Goal: Information Seeking & Learning: Find specific fact

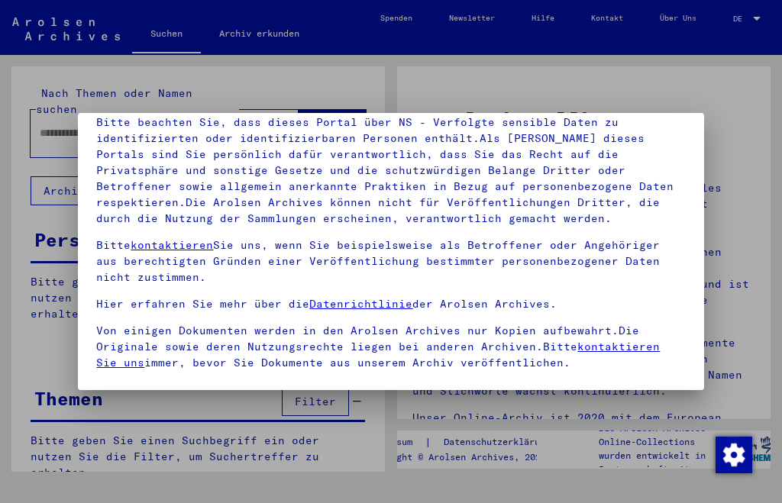
scroll to position [156, 0]
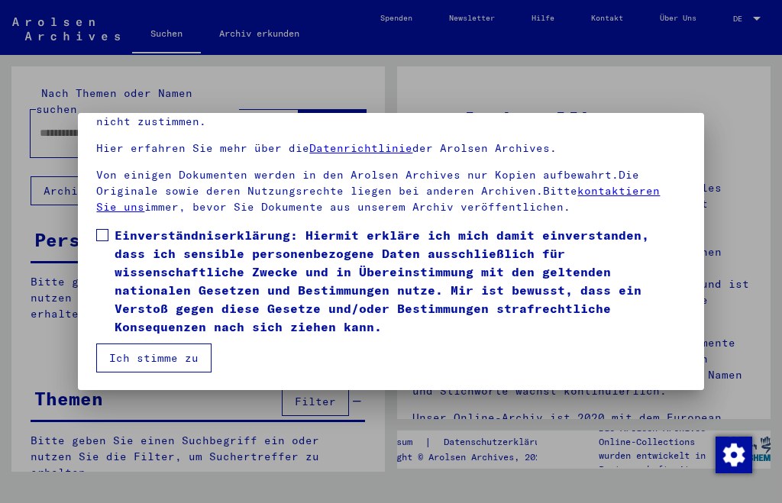
click at [101, 236] on span at bounding box center [102, 235] width 12 height 12
click at [148, 358] on button "Ich stimme zu" at bounding box center [153, 358] width 115 height 29
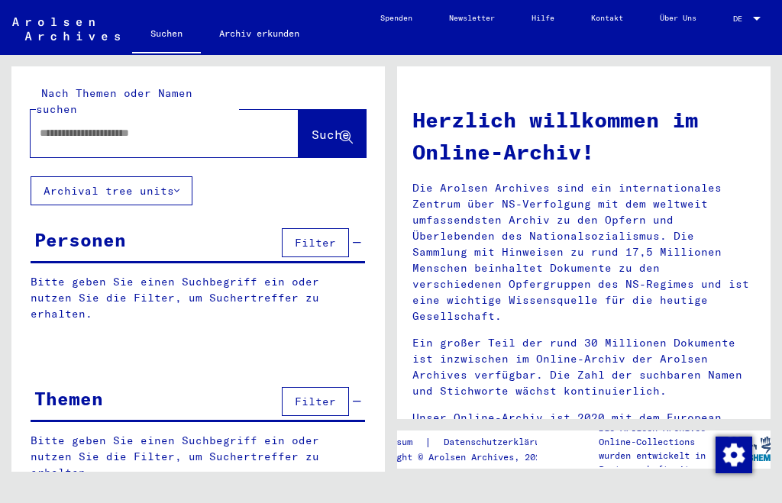
click at [54, 125] on input "text" at bounding box center [146, 133] width 213 height 16
click at [313, 127] on span "Suche" at bounding box center [331, 134] width 38 height 15
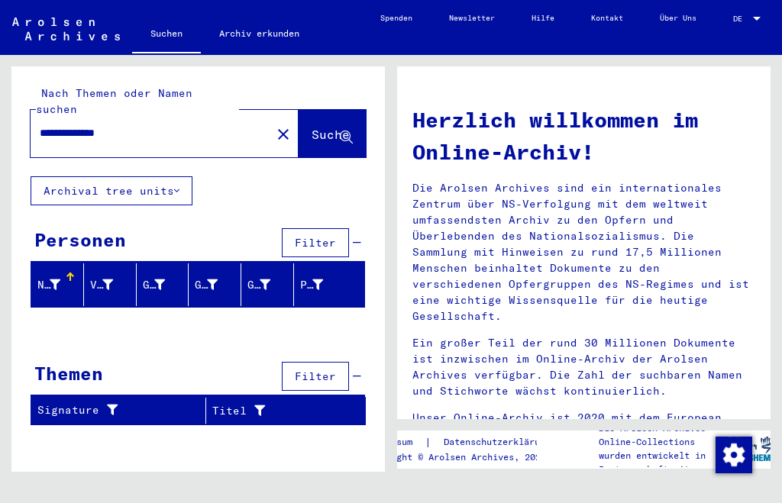
click at [40, 125] on input "**********" at bounding box center [146, 133] width 213 height 16
click at [321, 127] on span "Suche" at bounding box center [331, 134] width 38 height 15
click at [92, 125] on input "**********" at bounding box center [146, 133] width 213 height 16
click at [316, 127] on span "Suche" at bounding box center [331, 134] width 38 height 15
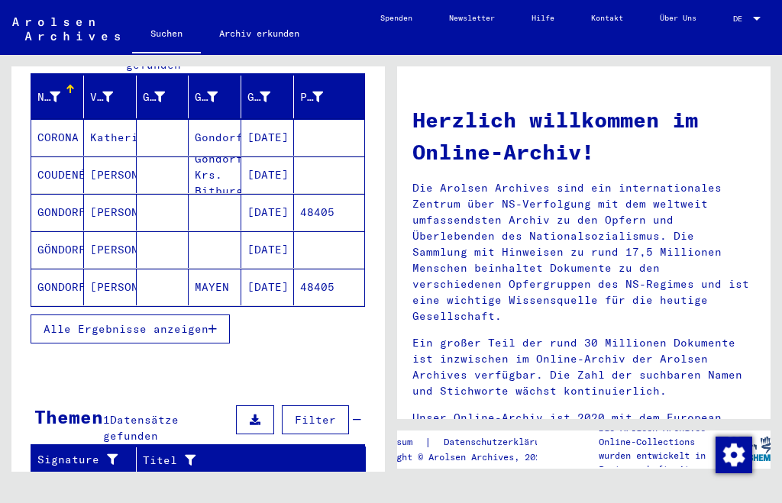
scroll to position [183, 0]
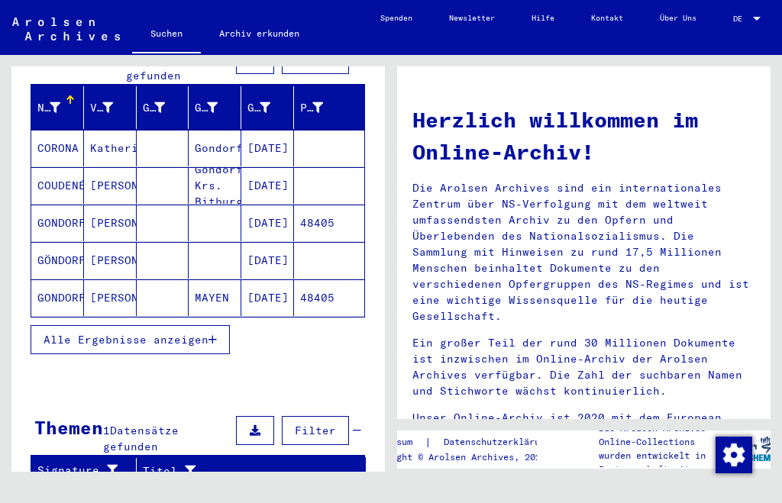
click at [60, 280] on mat-cell "GONDORF" at bounding box center [57, 298] width 53 height 37
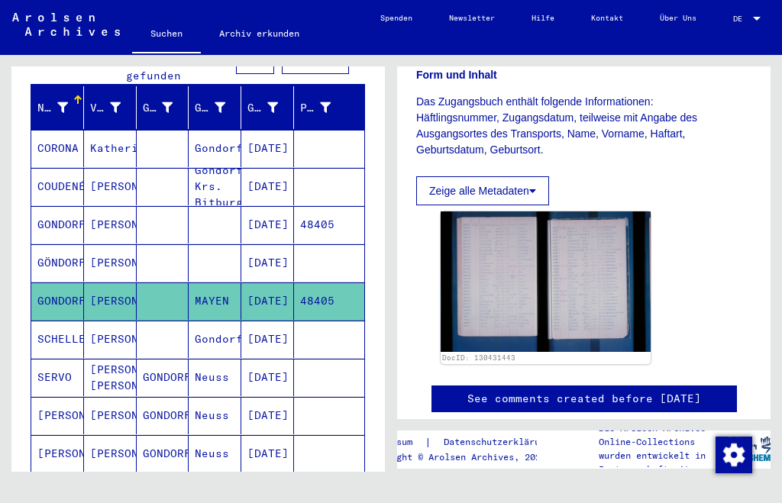
scroll to position [292, 0]
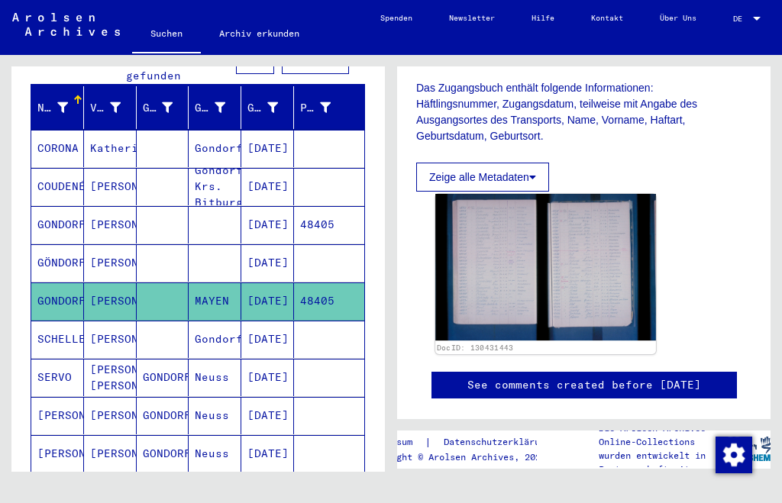
click at [498, 254] on img at bounding box center [545, 267] width 221 height 147
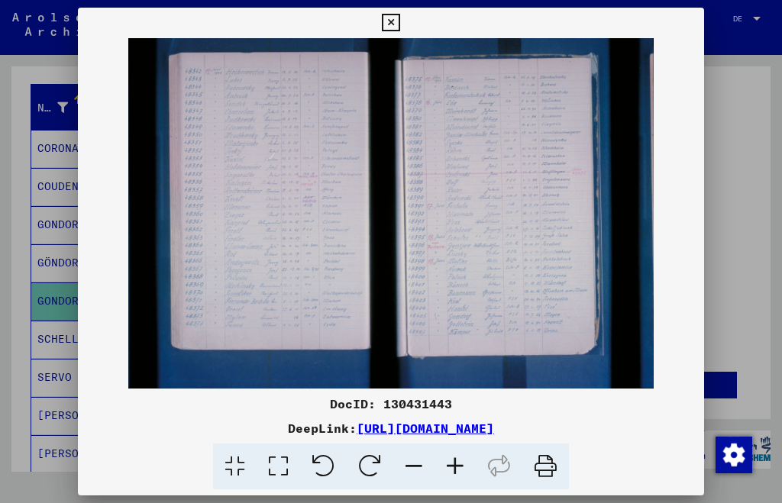
click at [457, 465] on icon at bounding box center [455, 467] width 41 height 47
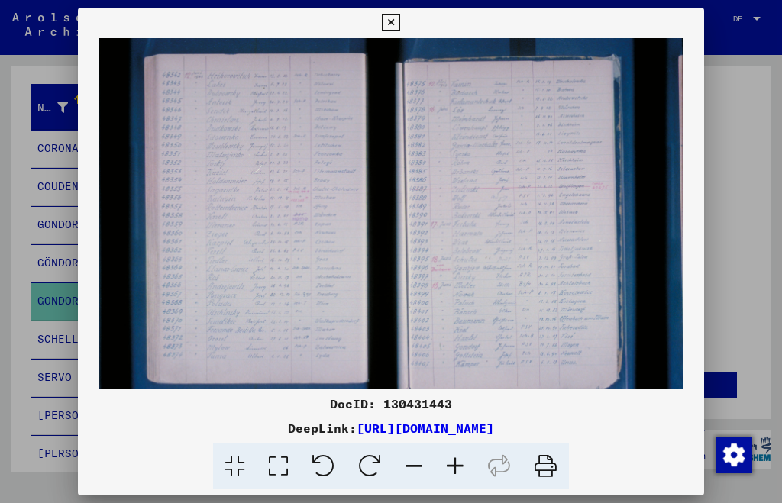
click at [457, 465] on icon at bounding box center [455, 467] width 41 height 47
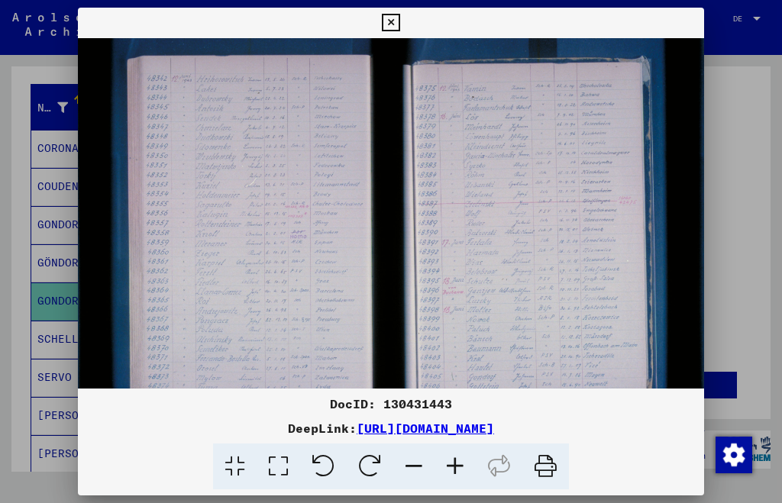
click at [457, 465] on icon at bounding box center [455, 467] width 41 height 47
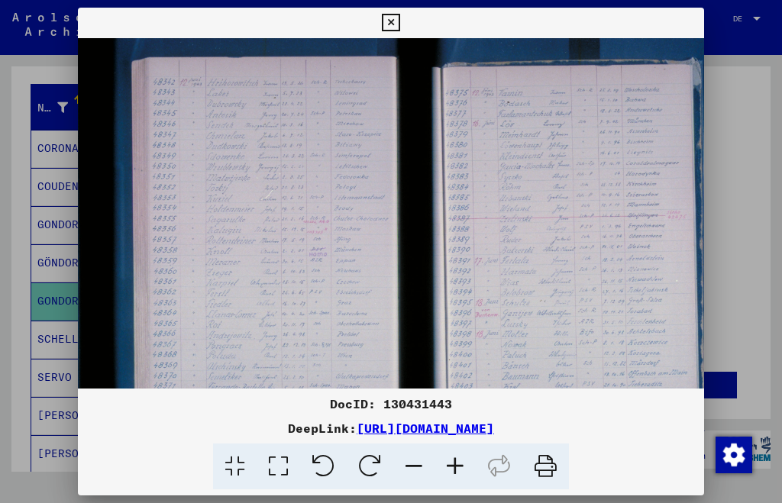
click at [457, 465] on icon at bounding box center [455, 467] width 41 height 47
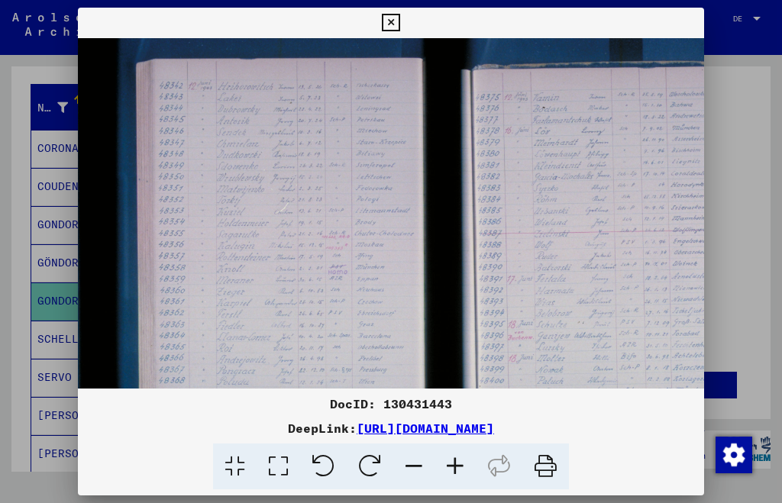
click at [457, 465] on icon at bounding box center [455, 467] width 41 height 47
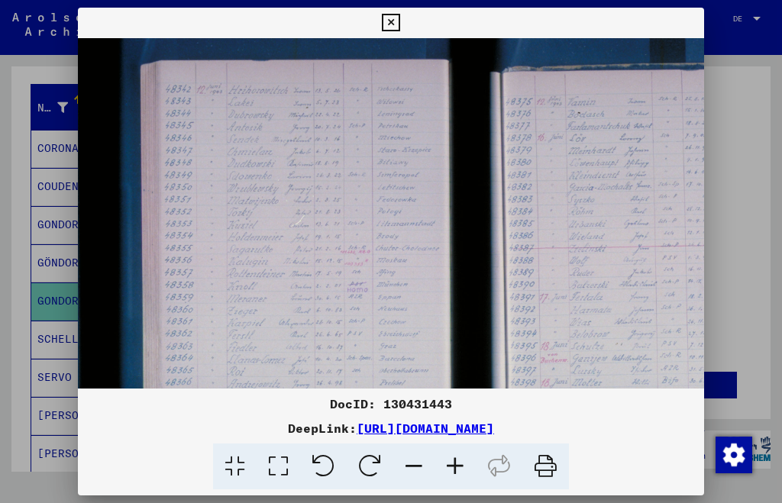
click at [457, 465] on icon at bounding box center [455, 467] width 41 height 47
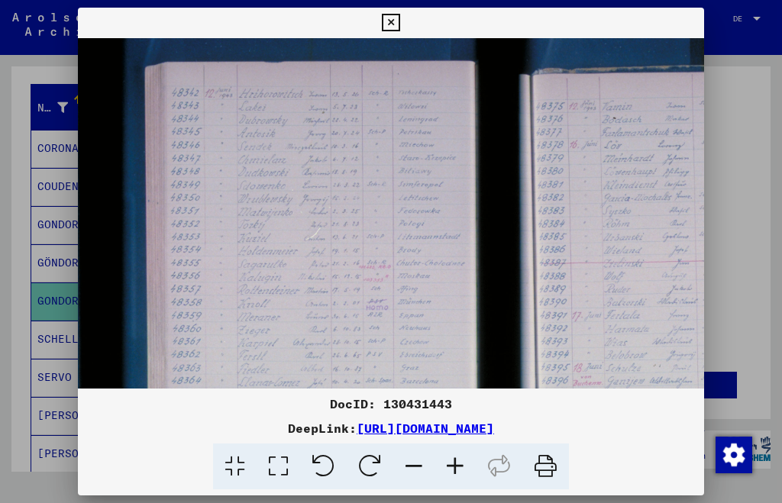
click at [457, 465] on icon at bounding box center [455, 467] width 41 height 47
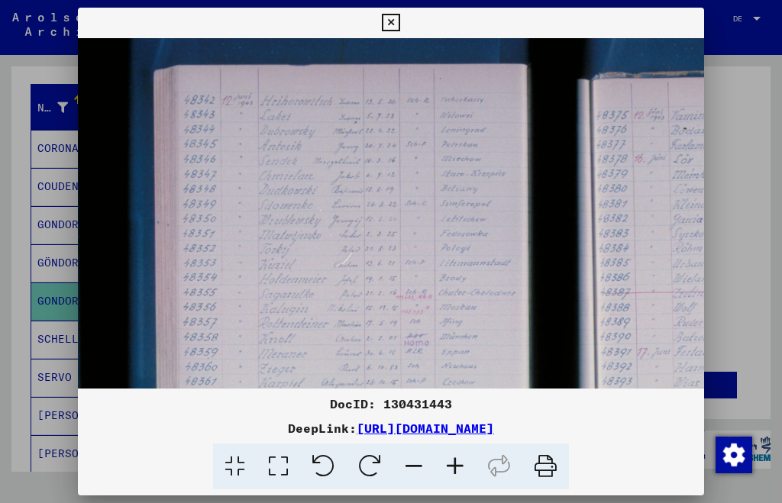
click at [457, 465] on icon at bounding box center [455, 467] width 41 height 47
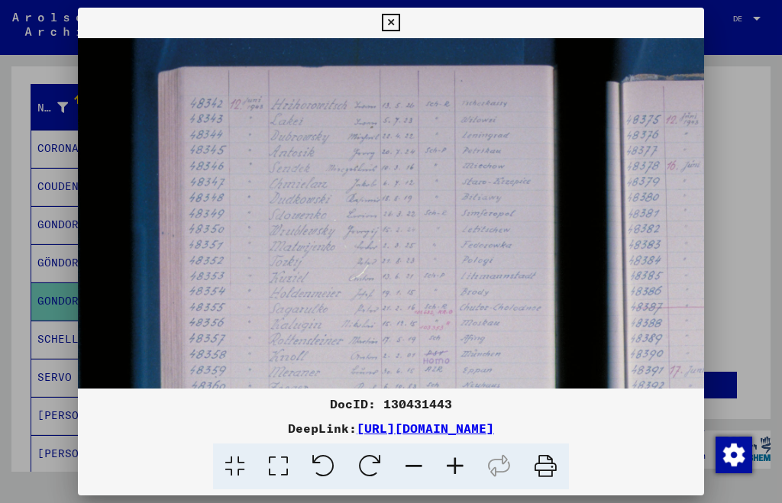
click at [457, 465] on icon at bounding box center [455, 467] width 41 height 47
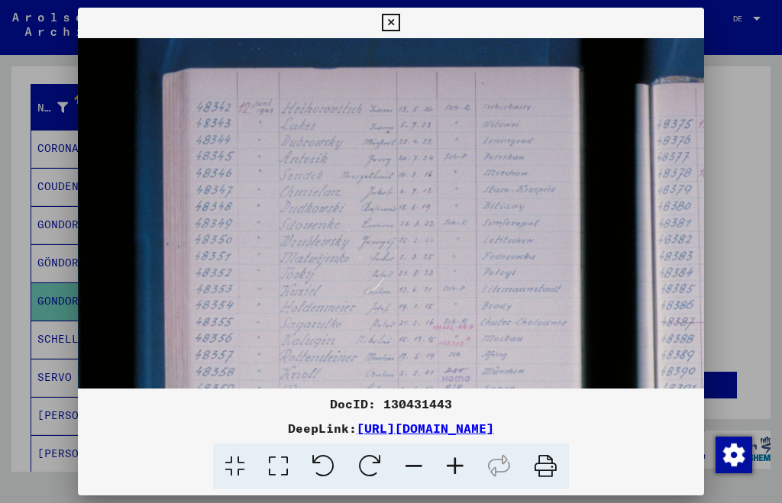
click at [457, 465] on icon at bounding box center [455, 467] width 41 height 47
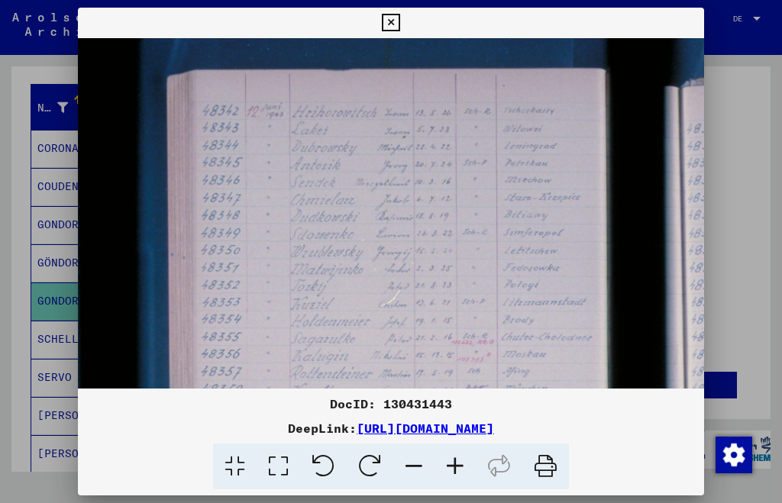
click at [457, 465] on icon at bounding box center [455, 467] width 41 height 47
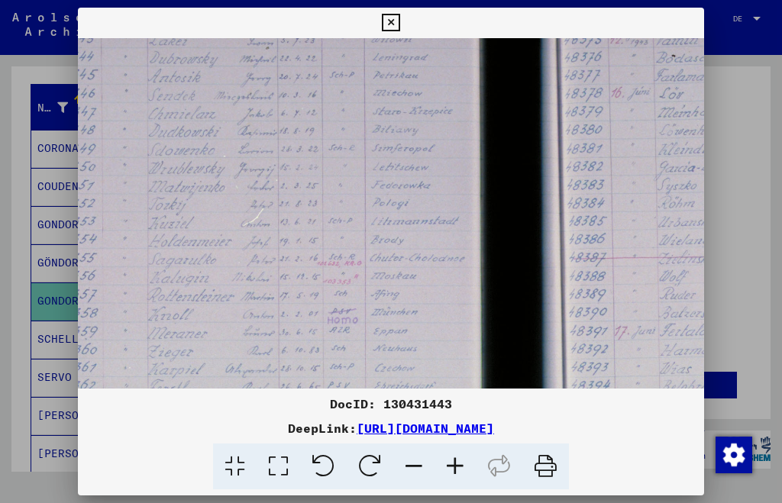
scroll to position [127, 200]
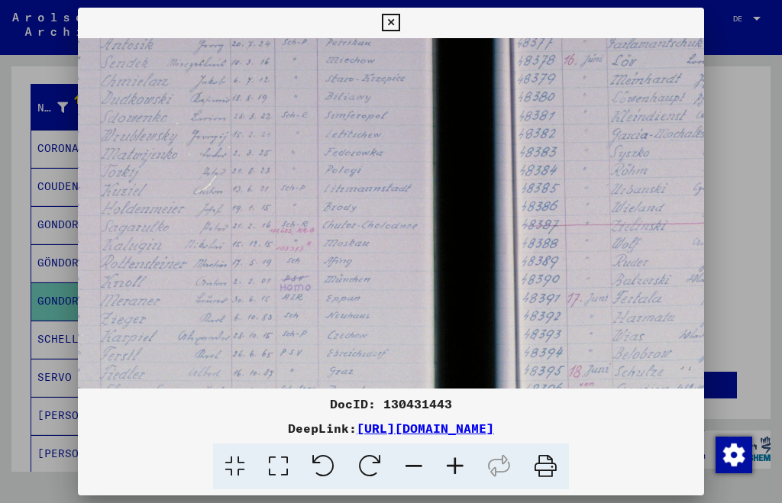
drag, startPoint x: 377, startPoint y: 299, endPoint x: 178, endPoint y: 173, distance: 235.5
click at [178, 173] on img at bounding box center [485, 315] width 1214 height 809
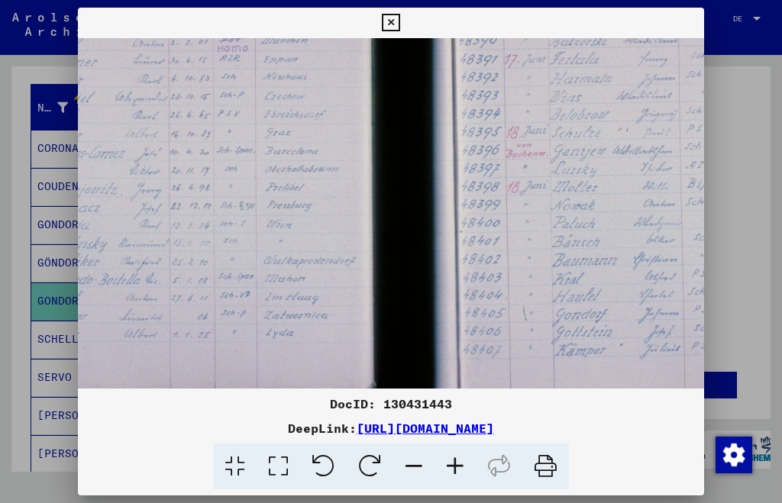
scroll to position [385, 287]
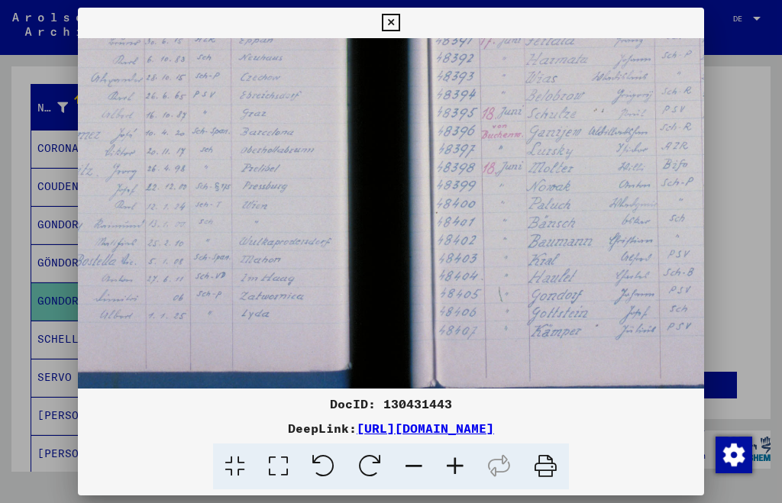
drag, startPoint x: 220, startPoint y: 293, endPoint x: 137, endPoint y: 36, distance: 269.9
click at [137, 36] on div "DocID: 130431443 DeepLink: [URL][DOMAIN_NAME]" at bounding box center [391, 249] width 626 height 483
click at [392, 24] on icon at bounding box center [391, 23] width 18 height 18
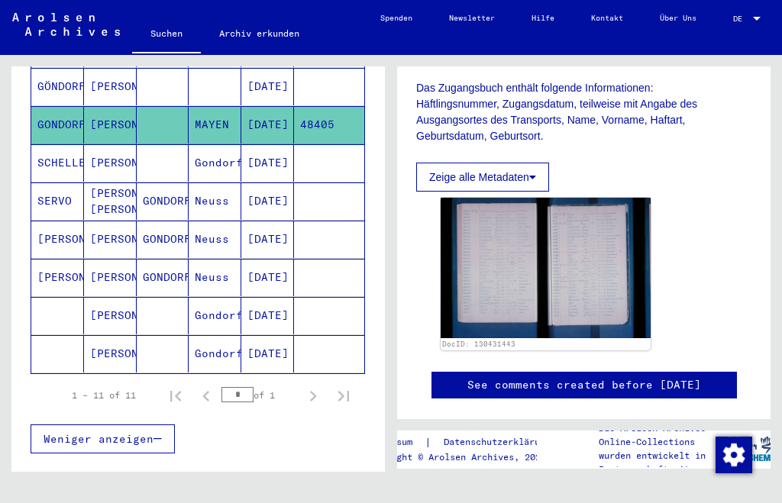
scroll to position [363, 0]
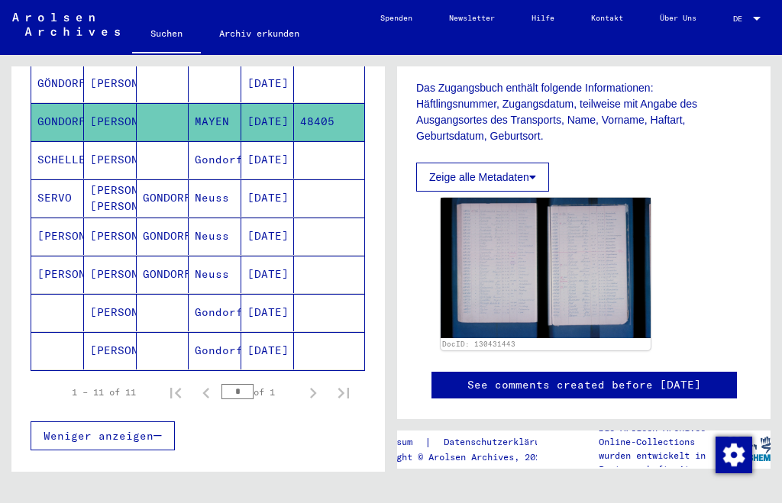
click at [101, 332] on mat-cell "[PERSON_NAME]" at bounding box center [110, 350] width 53 height 37
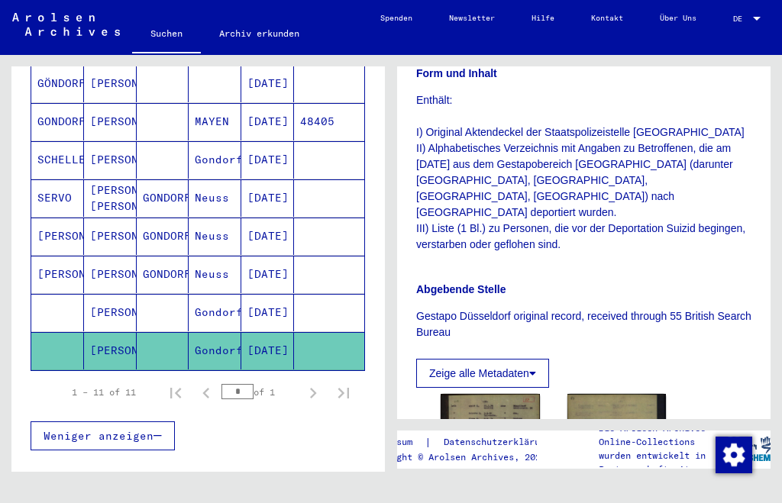
scroll to position [532, 0]
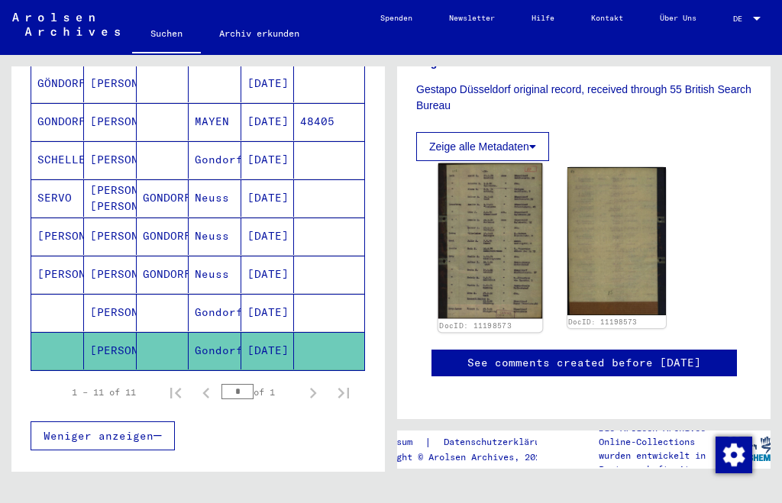
click at [504, 238] on img at bounding box center [491, 241] width 104 height 156
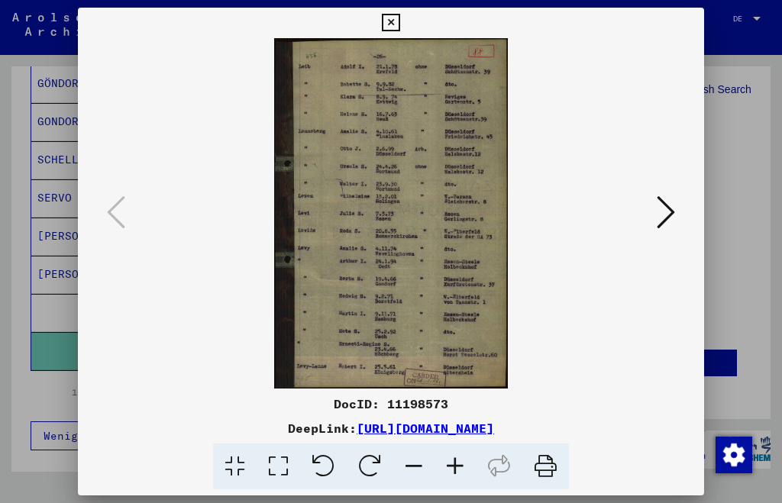
click at [455, 469] on icon at bounding box center [455, 467] width 41 height 47
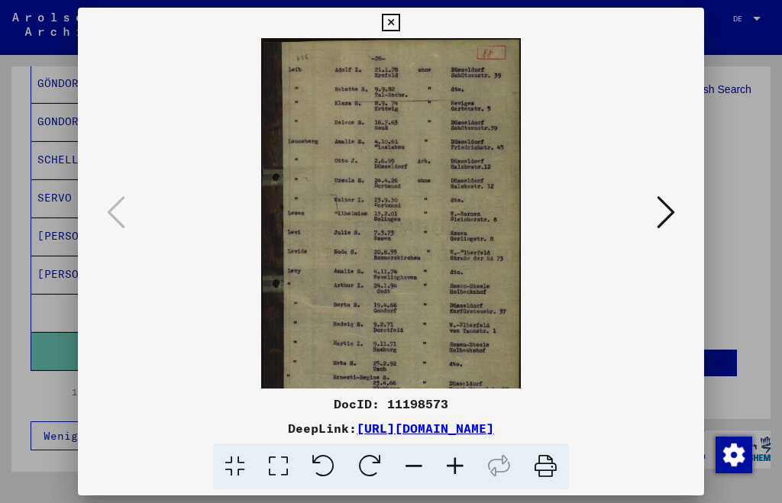
click at [455, 469] on icon at bounding box center [455, 467] width 41 height 47
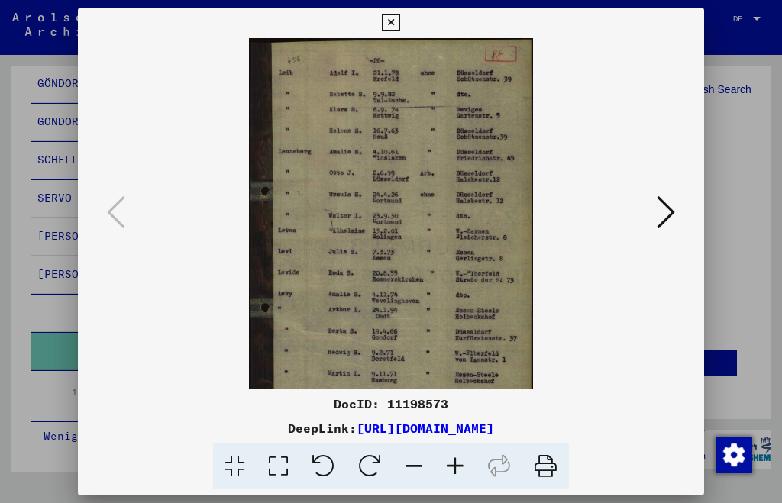
click at [455, 469] on icon at bounding box center [455, 467] width 41 height 47
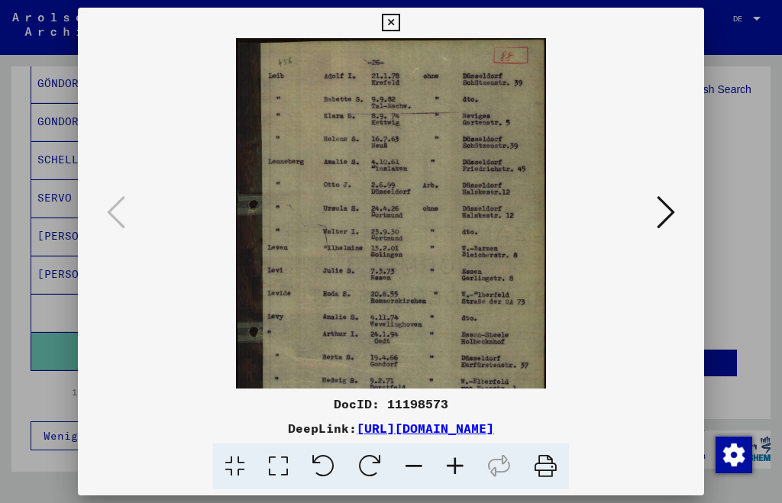
click at [455, 469] on icon at bounding box center [455, 467] width 41 height 47
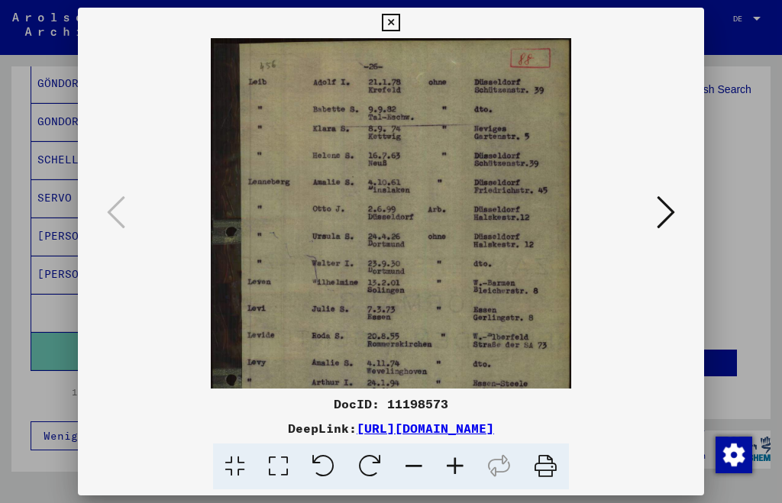
click at [455, 469] on icon at bounding box center [455, 467] width 41 height 47
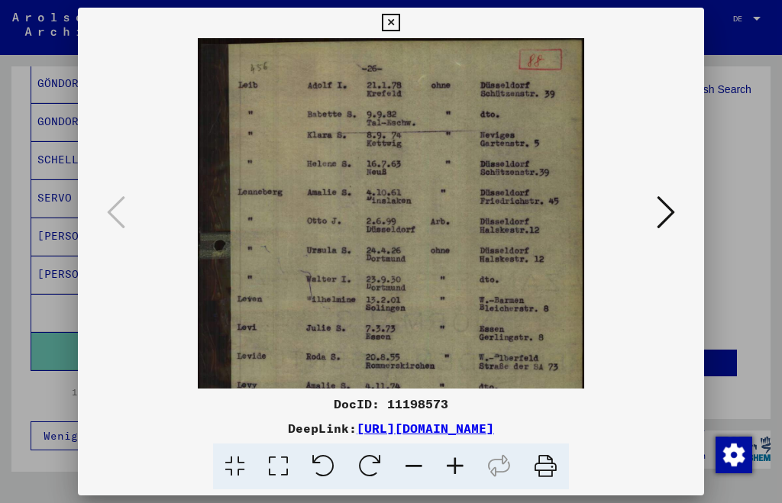
click at [455, 469] on icon at bounding box center [455, 467] width 41 height 47
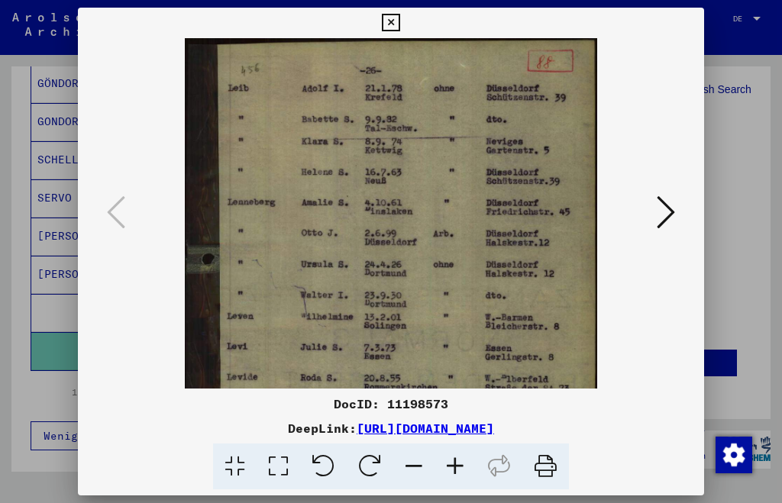
click at [455, 469] on icon at bounding box center [455, 467] width 41 height 47
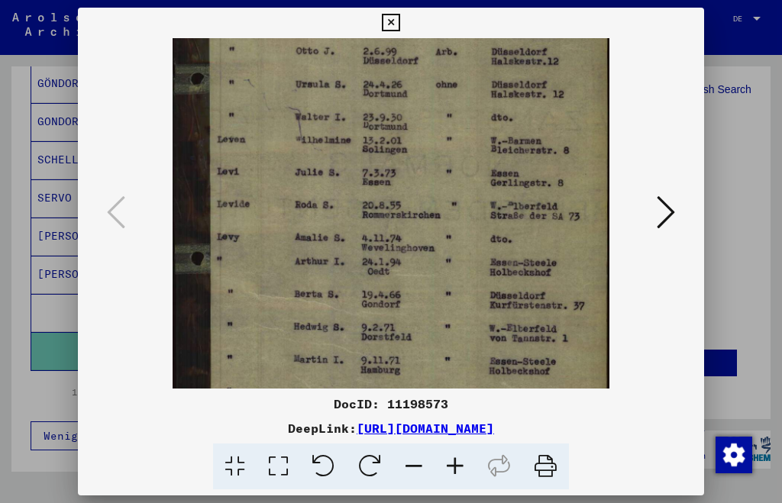
scroll to position [196, 0]
drag, startPoint x: 478, startPoint y: 317, endPoint x: 435, endPoint y: 122, distance: 199.3
click at [435, 122] on img at bounding box center [392, 171] width 438 height 656
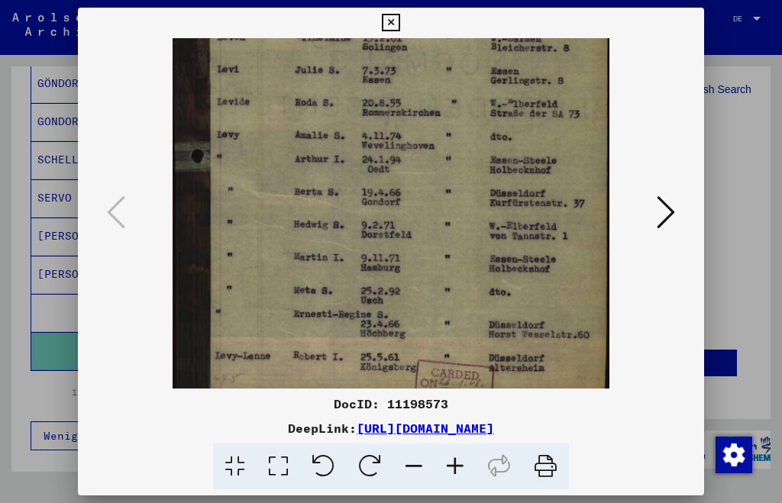
scroll to position [306, 0]
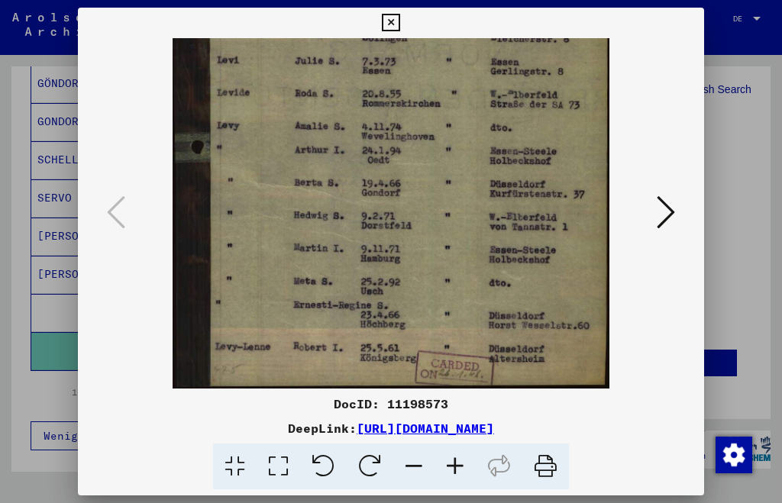
drag, startPoint x: 452, startPoint y: 305, endPoint x: 455, endPoint y: 147, distance: 157.4
click at [455, 147] on img at bounding box center [392, 61] width 438 height 656
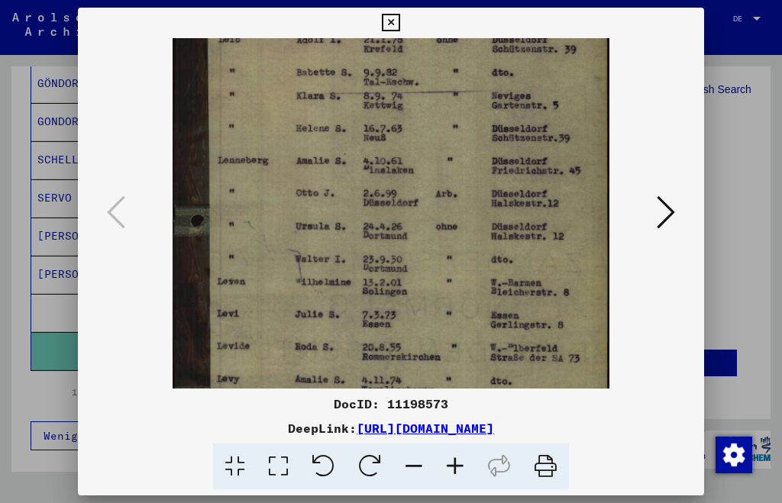
scroll to position [11, 0]
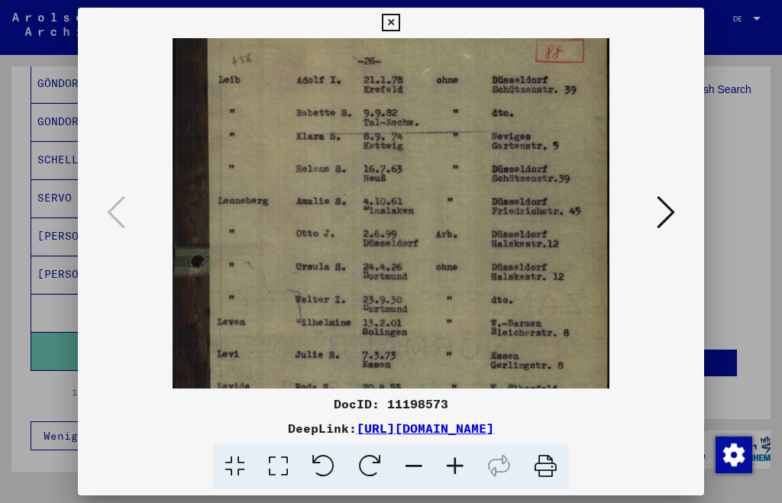
drag, startPoint x: 429, startPoint y: 110, endPoint x: 435, endPoint y: 409, distance: 298.8
click at [435, 409] on div "DocID: 11198573 DeepLink: [URL][DOMAIN_NAME]" at bounding box center [391, 249] width 626 height 483
click at [388, 27] on icon at bounding box center [391, 23] width 18 height 18
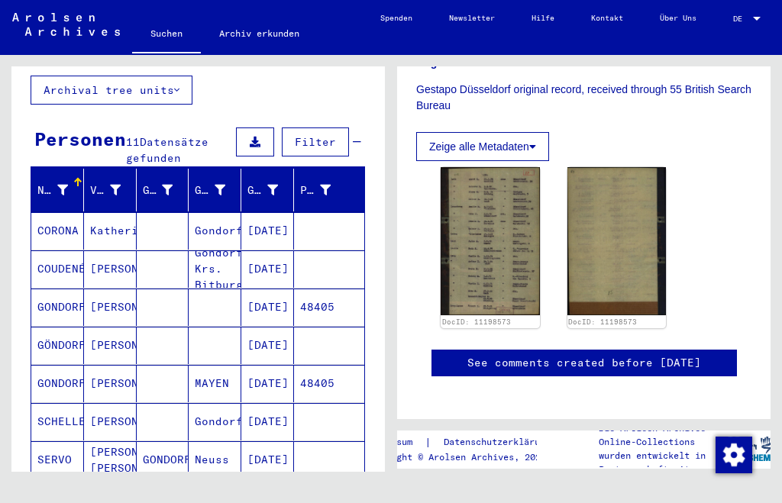
scroll to position [0, 0]
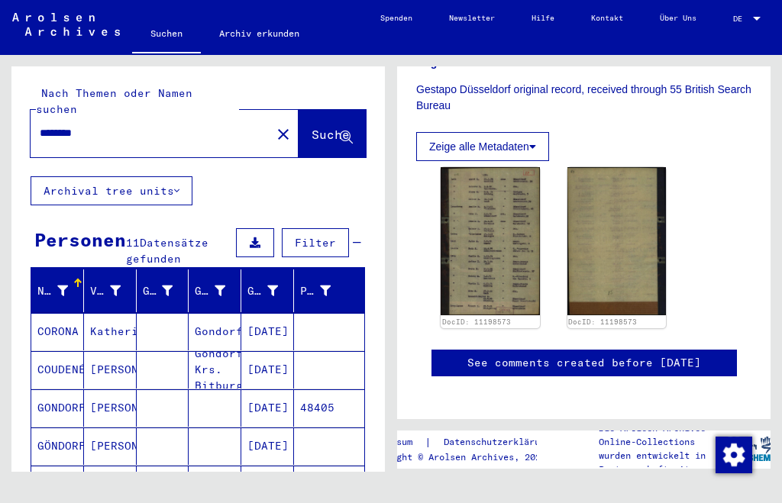
click at [40, 125] on input "*******" at bounding box center [151, 133] width 222 height 16
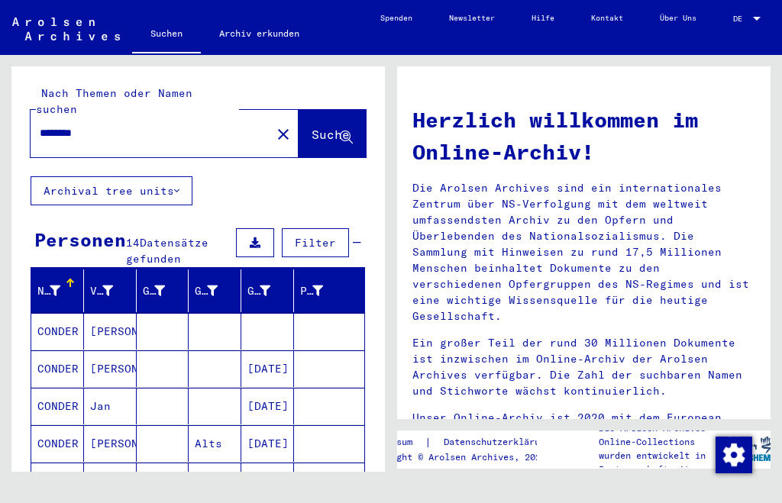
click at [43, 125] on input "*******" at bounding box center [146, 133] width 213 height 16
type input "*"
type input "**********"
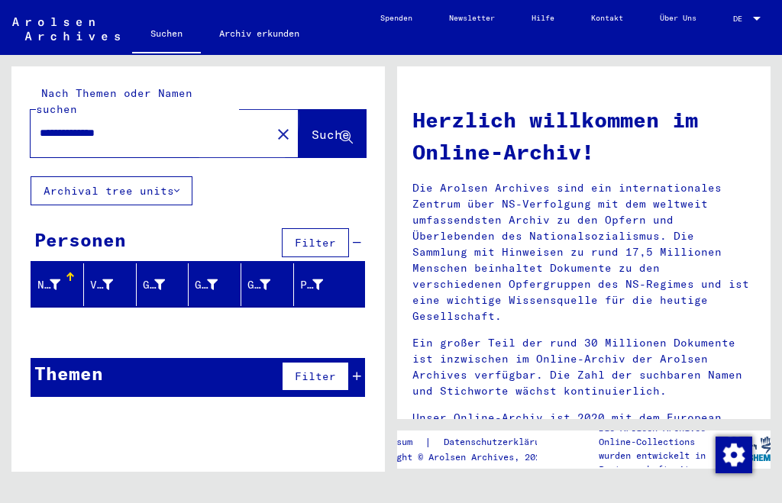
click at [312, 127] on span "Suche" at bounding box center [331, 134] width 38 height 15
click at [179, 186] on icon at bounding box center [176, 191] width 5 height 11
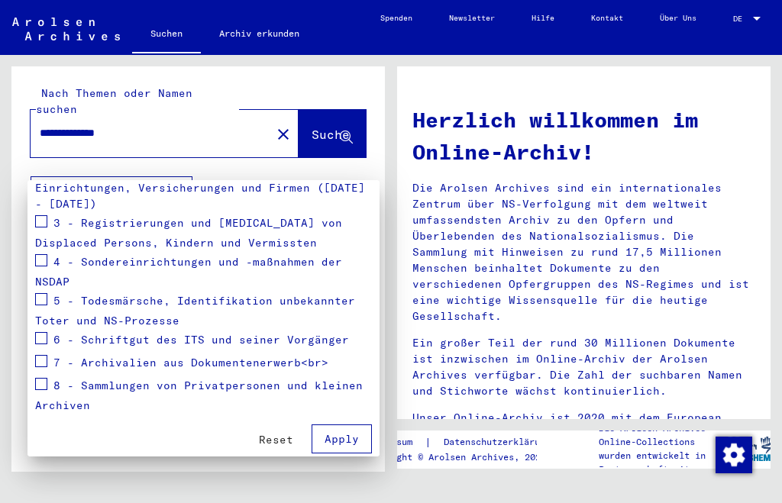
scroll to position [312, 0]
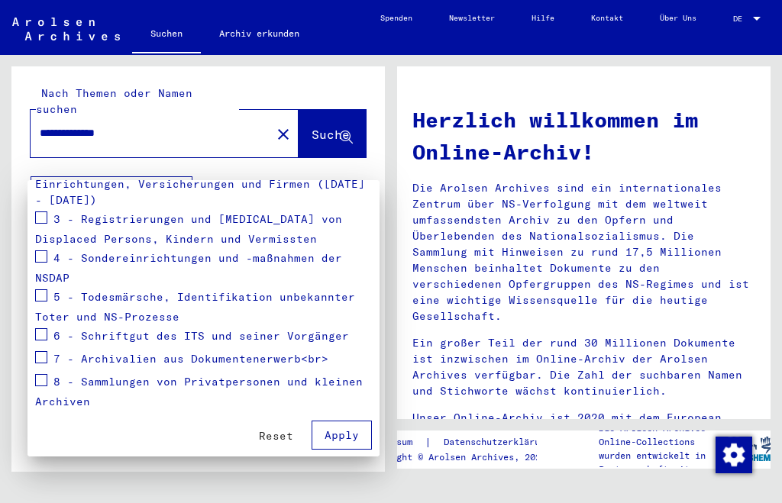
click at [343, 432] on span "Apply" at bounding box center [342, 436] width 34 height 14
